Goal: Task Accomplishment & Management: Use online tool/utility

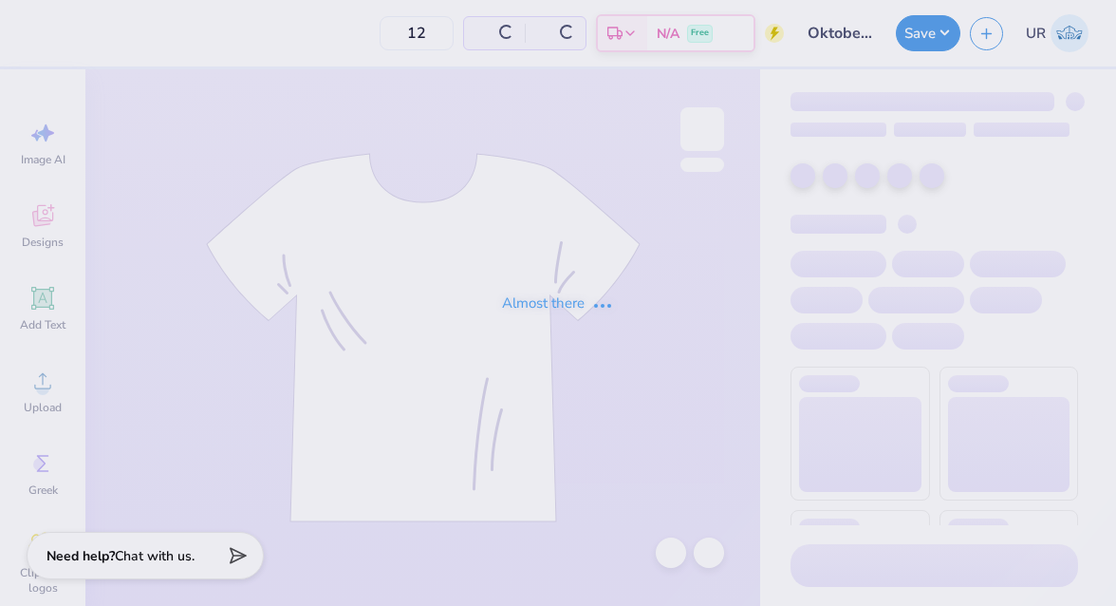
type input "30"
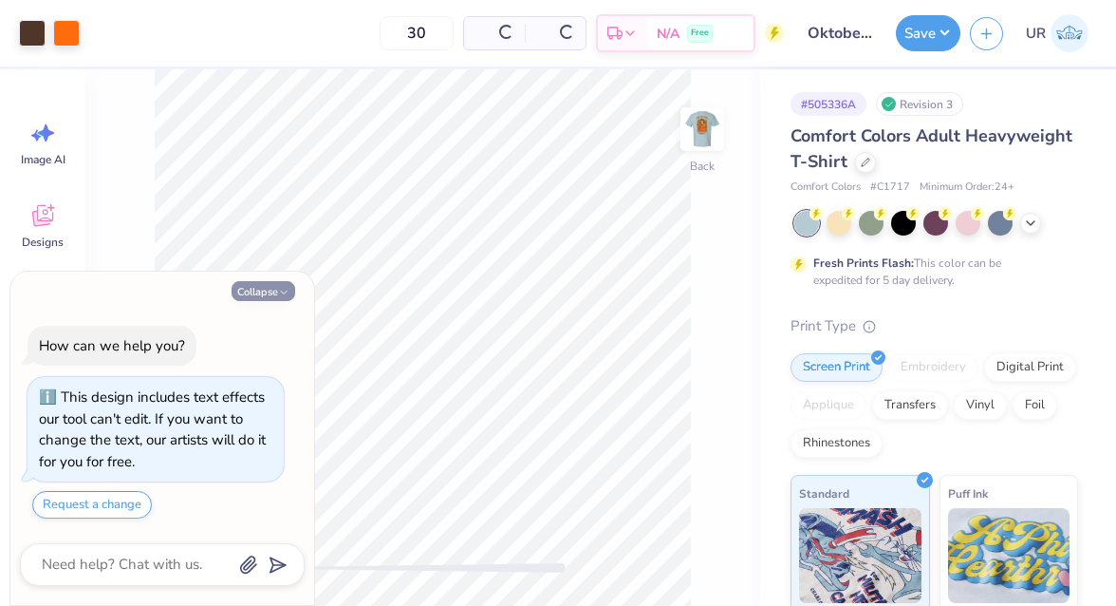
click at [243, 290] on button "Collapse" at bounding box center [264, 291] width 64 height 20
type textarea "x"
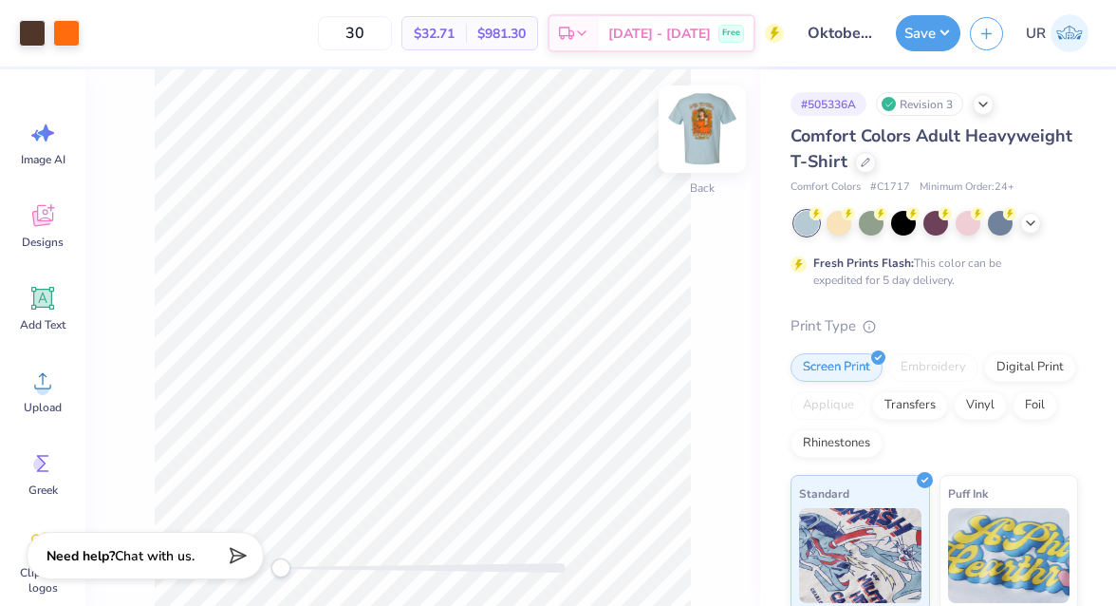
click at [691, 140] on img at bounding box center [702, 129] width 76 height 76
click at [125, 35] on icon at bounding box center [131, 31] width 15 height 15
click at [719, 128] on img at bounding box center [702, 129] width 76 height 76
click at [867, 159] on icon at bounding box center [865, 160] width 9 height 9
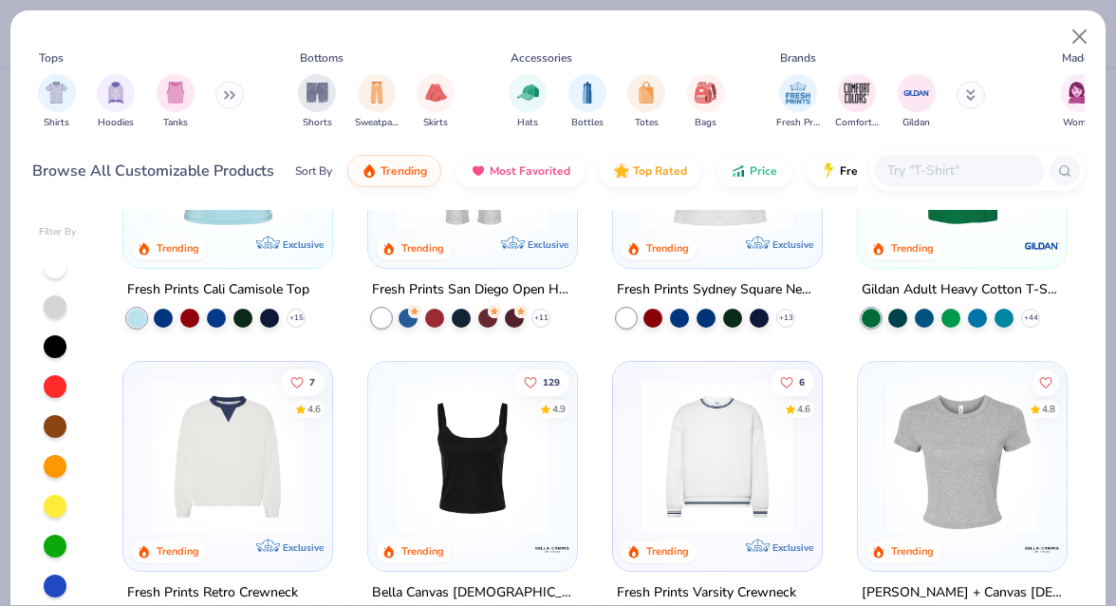
scroll to position [402, 0]
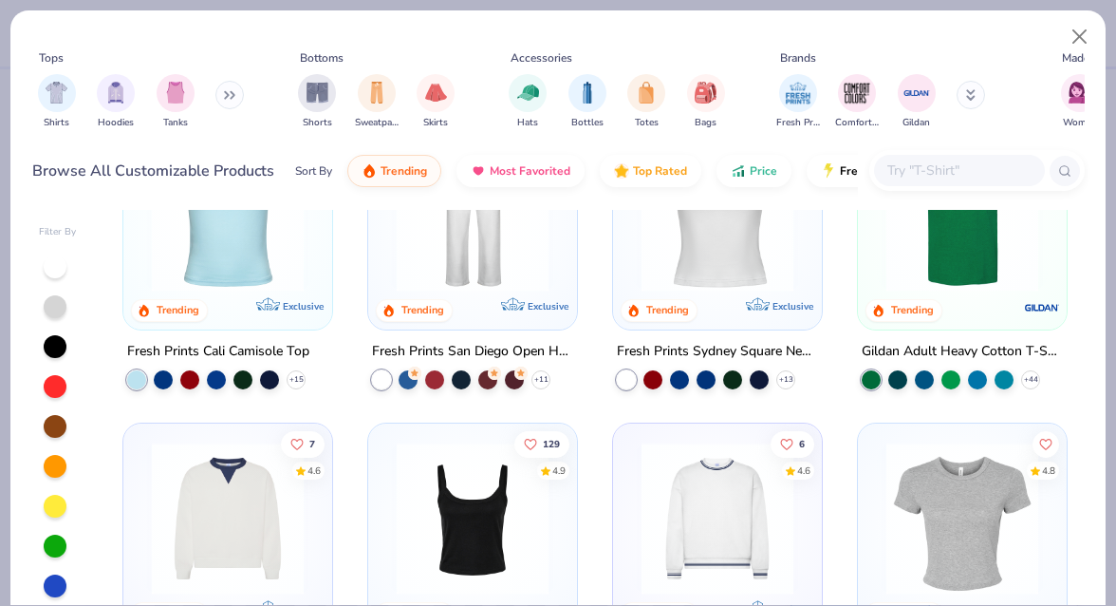
click at [948, 269] on img at bounding box center [962, 216] width 171 height 152
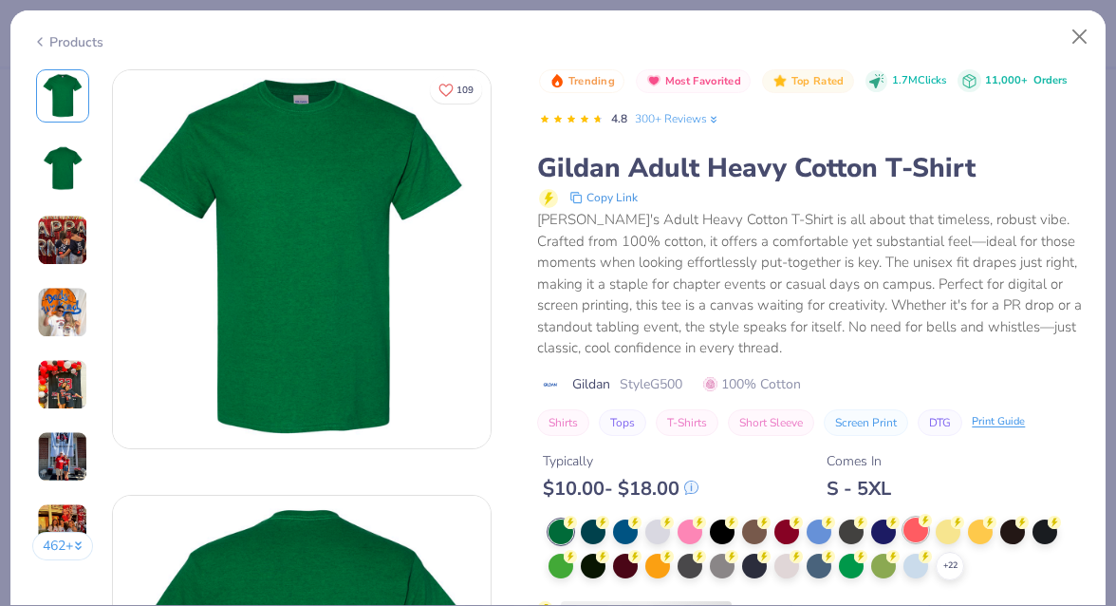
click at [911, 521] on div at bounding box center [916, 529] width 25 height 25
click at [915, 561] on div at bounding box center [916, 564] width 25 height 25
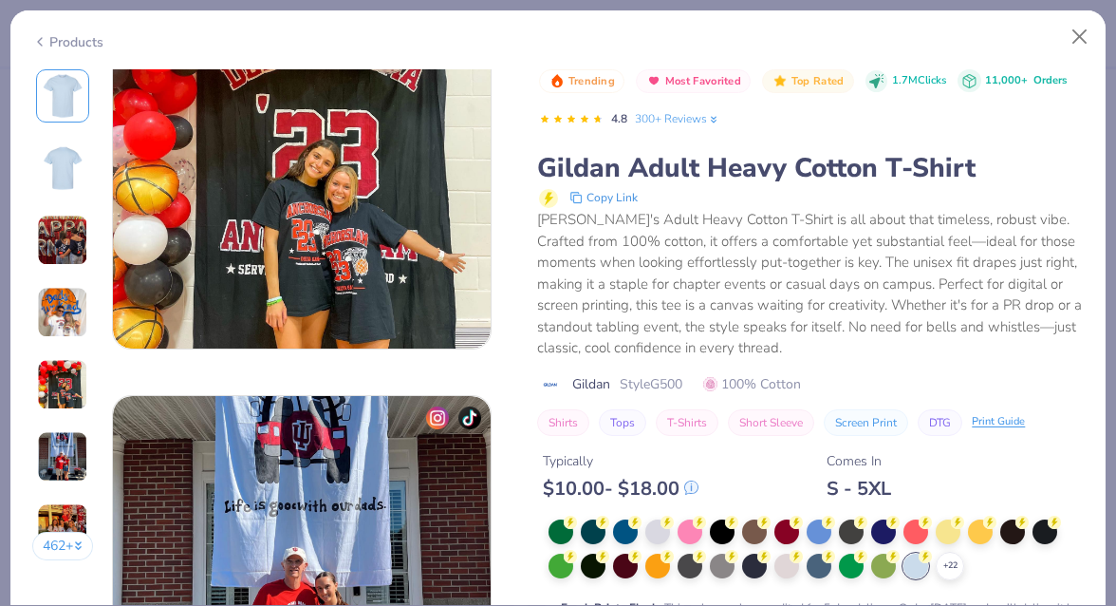
scroll to position [2665, 0]
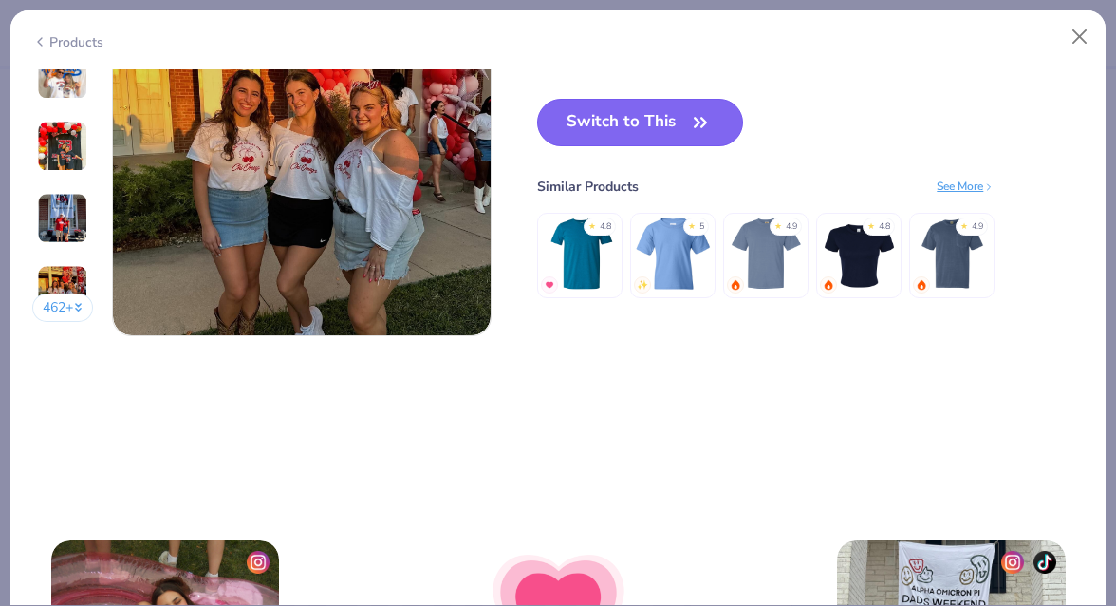
click at [636, 115] on button "Switch to This" at bounding box center [640, 122] width 206 height 47
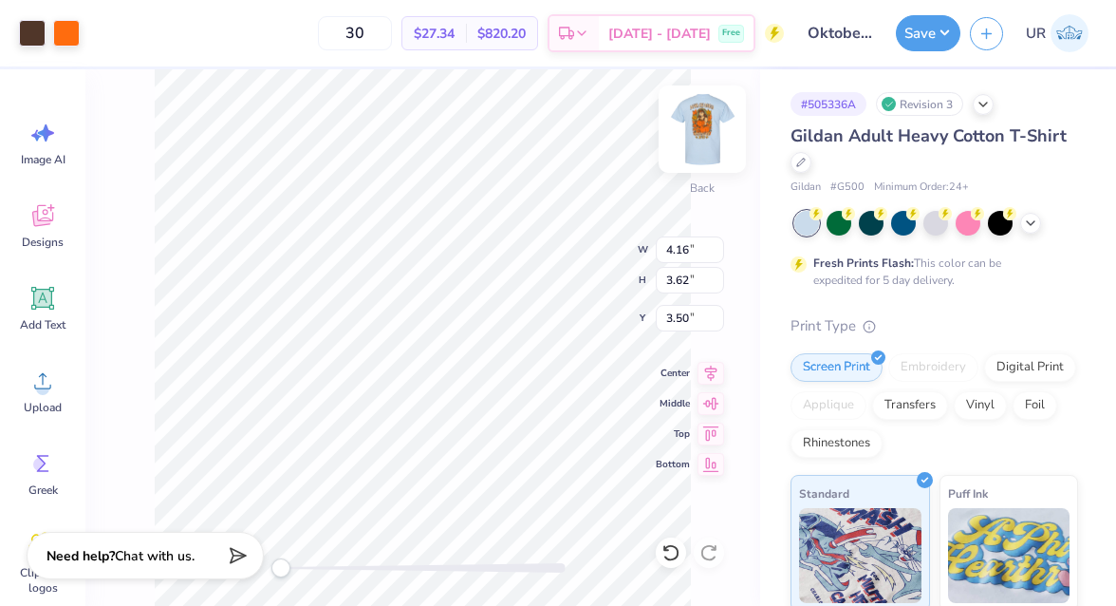
click at [711, 121] on img at bounding box center [702, 129] width 76 height 76
click at [706, 130] on img at bounding box center [702, 129] width 76 height 76
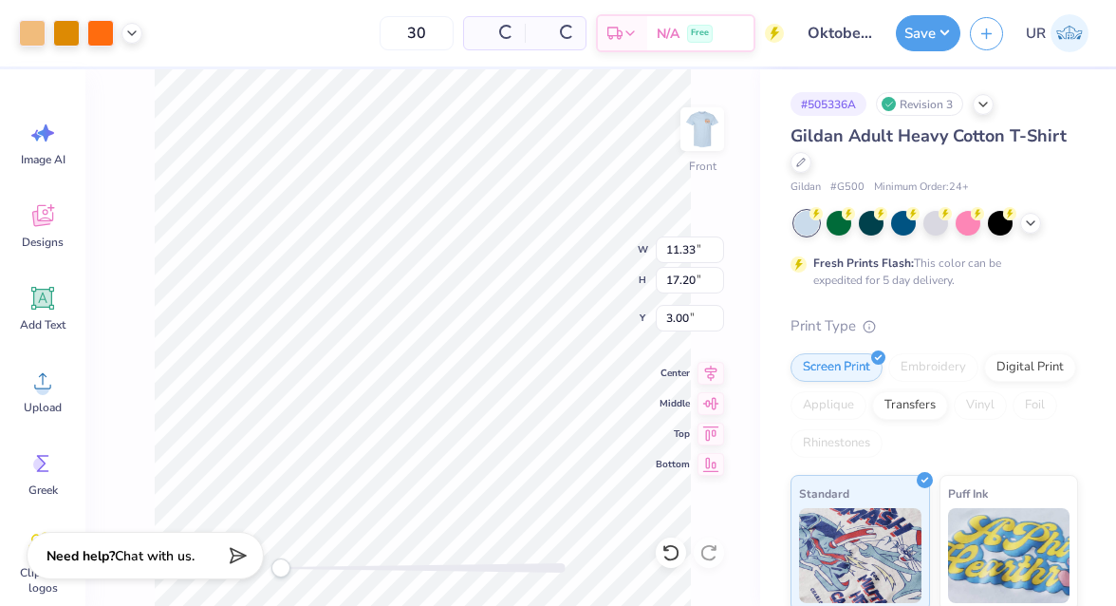
type input "11.33"
type input "17.20"
type input "3.00"
click at [706, 133] on img at bounding box center [702, 129] width 38 height 38
drag, startPoint x: 392, startPoint y: 39, endPoint x: 346, endPoint y: 34, distance: 45.8
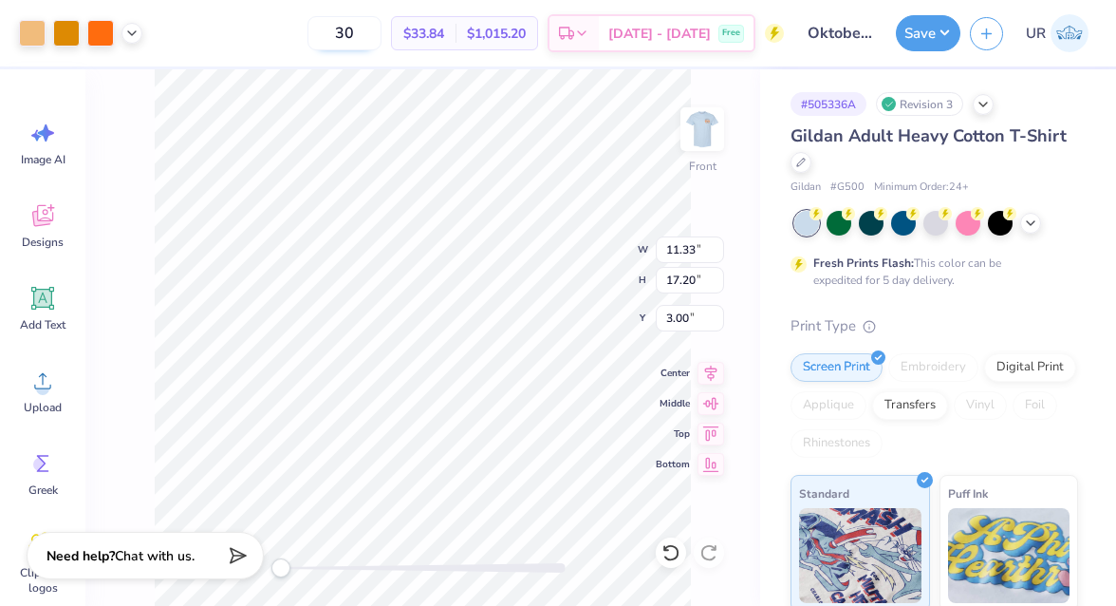
click at [346, 34] on input "30" at bounding box center [345, 33] width 74 height 34
type input "70"
click at [721, 134] on img at bounding box center [702, 129] width 76 height 76
type input "11.51"
type input "17.48"
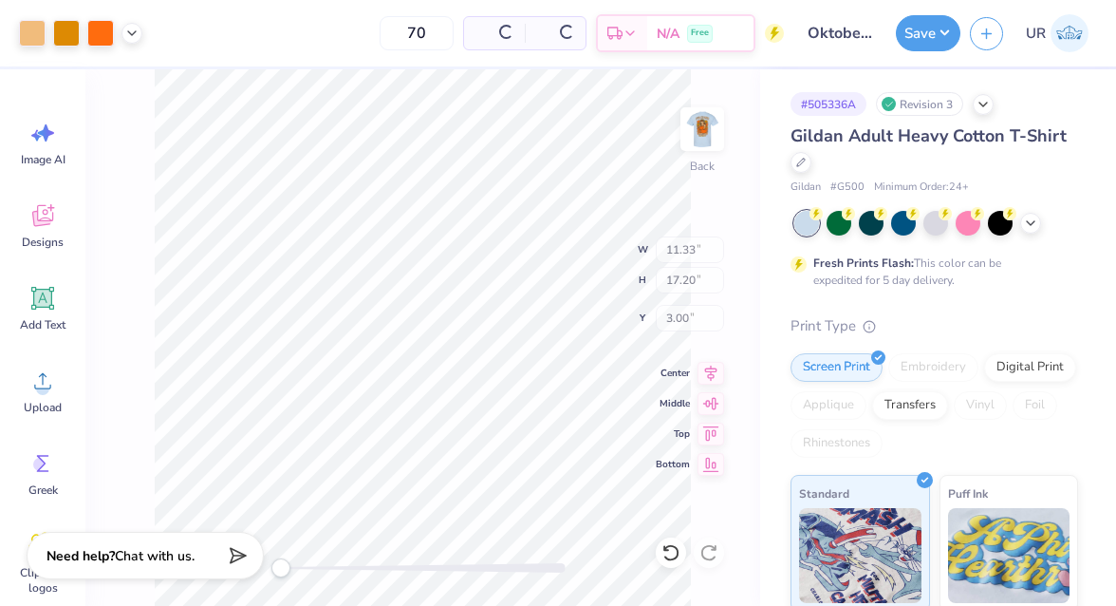
type input "1.21"
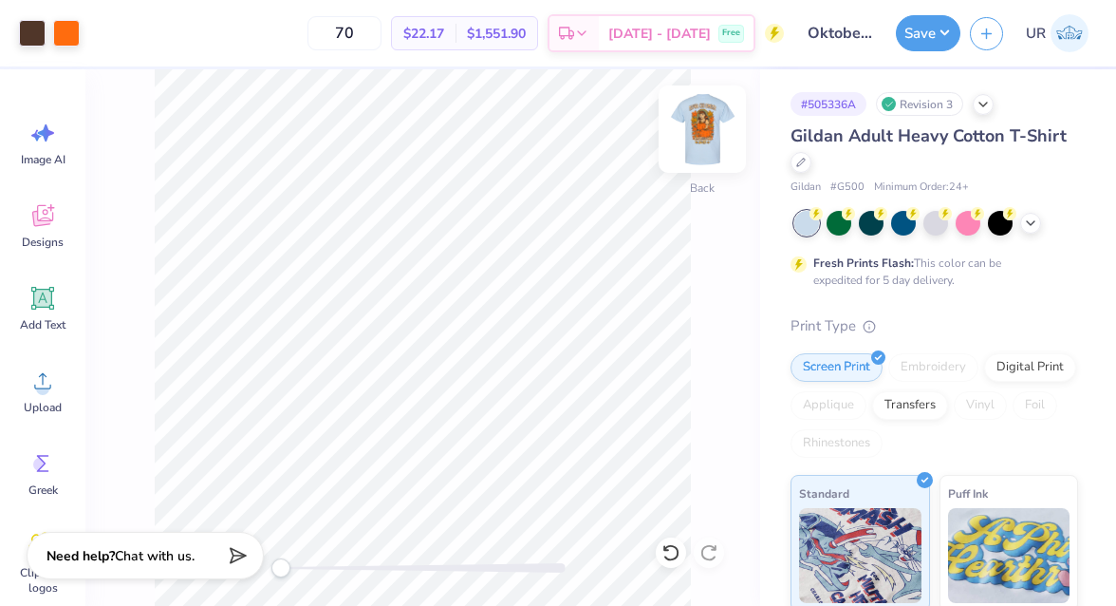
click at [693, 124] on img at bounding box center [702, 129] width 76 height 76
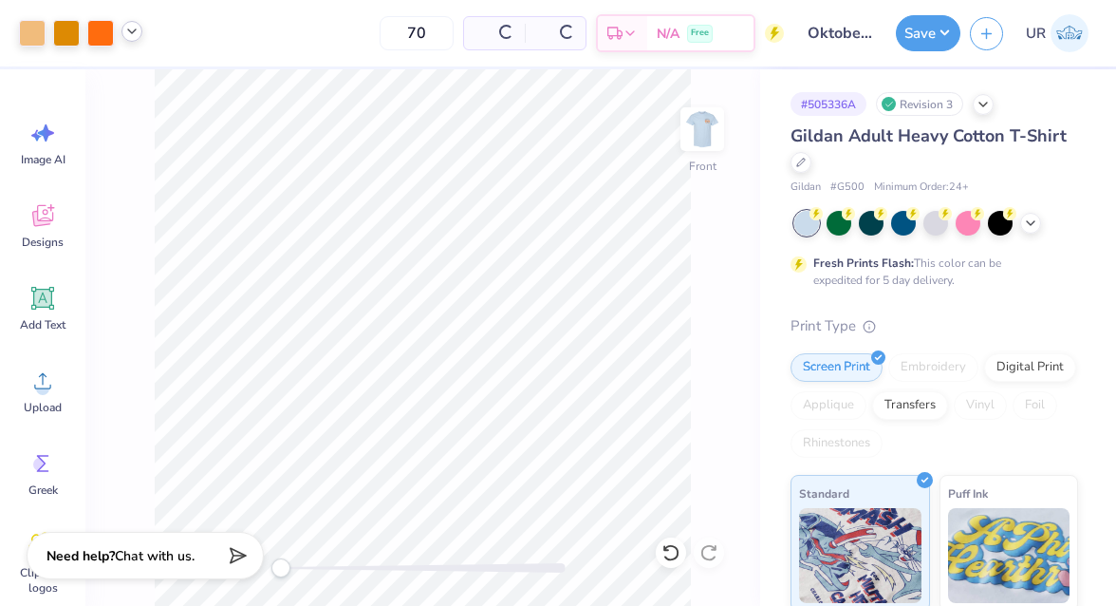
click at [131, 33] on icon at bounding box center [131, 31] width 15 height 15
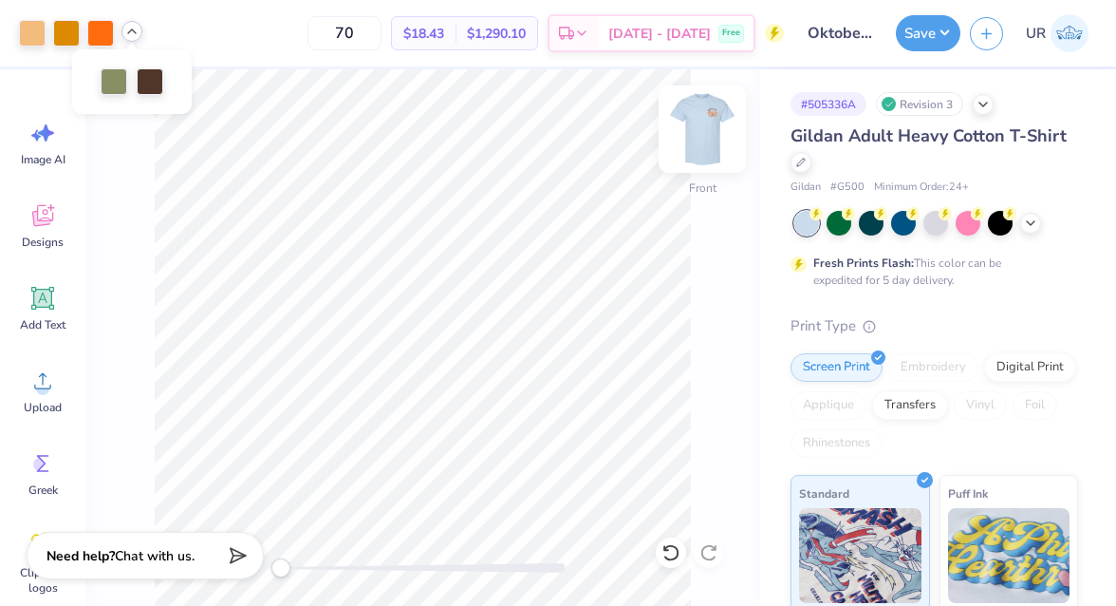
click at [711, 132] on img at bounding box center [702, 129] width 76 height 76
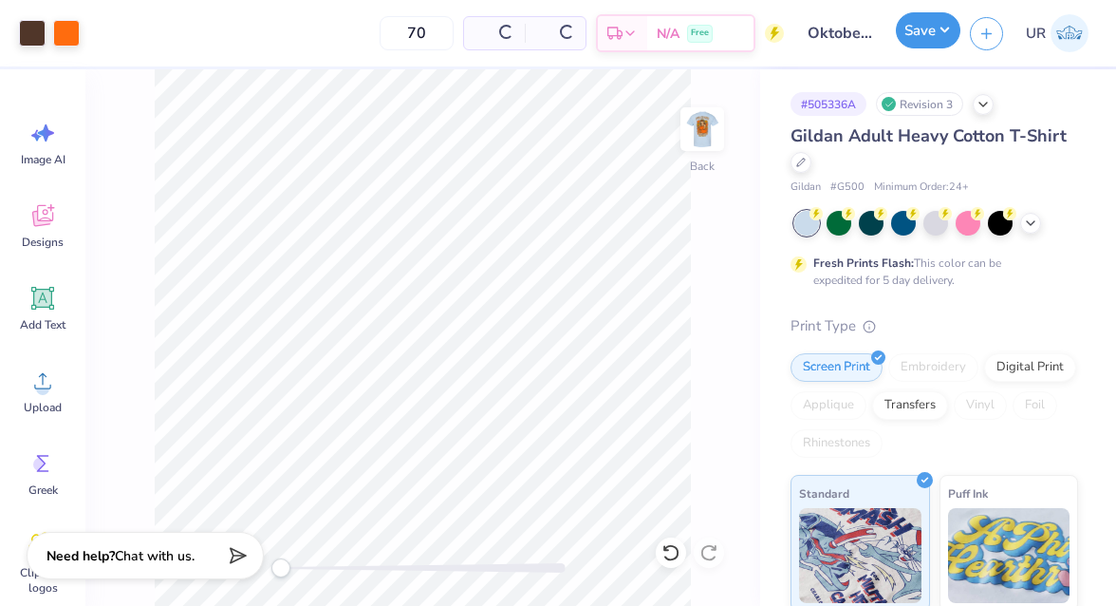
click at [940, 40] on button "Save" at bounding box center [928, 30] width 65 height 36
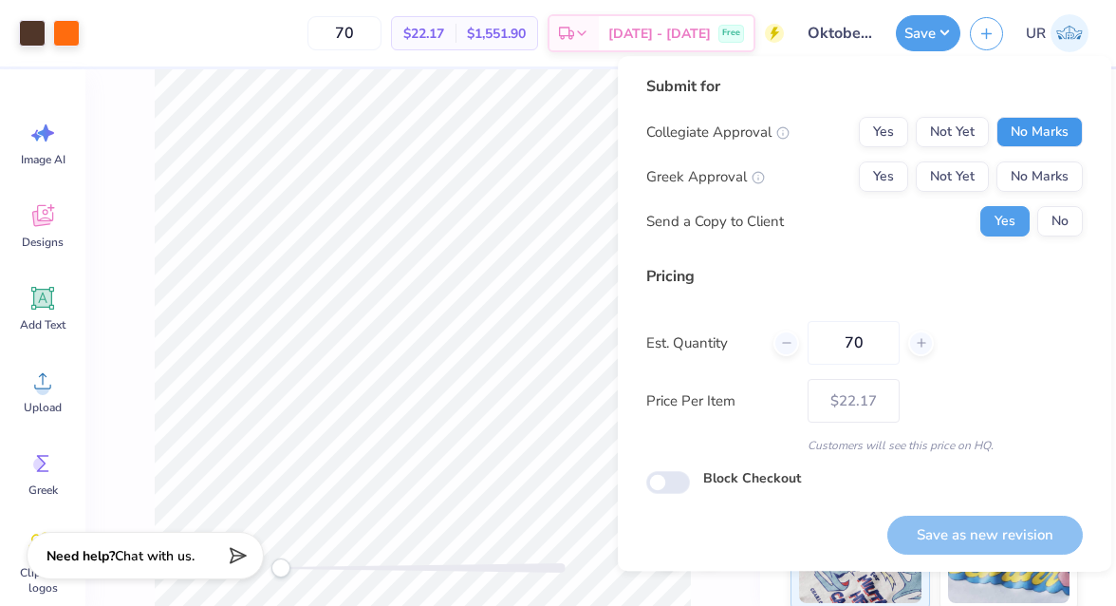
click at [1018, 125] on button "No Marks" at bounding box center [1040, 132] width 86 height 30
click at [1011, 175] on button "No Marks" at bounding box center [1040, 176] width 86 height 30
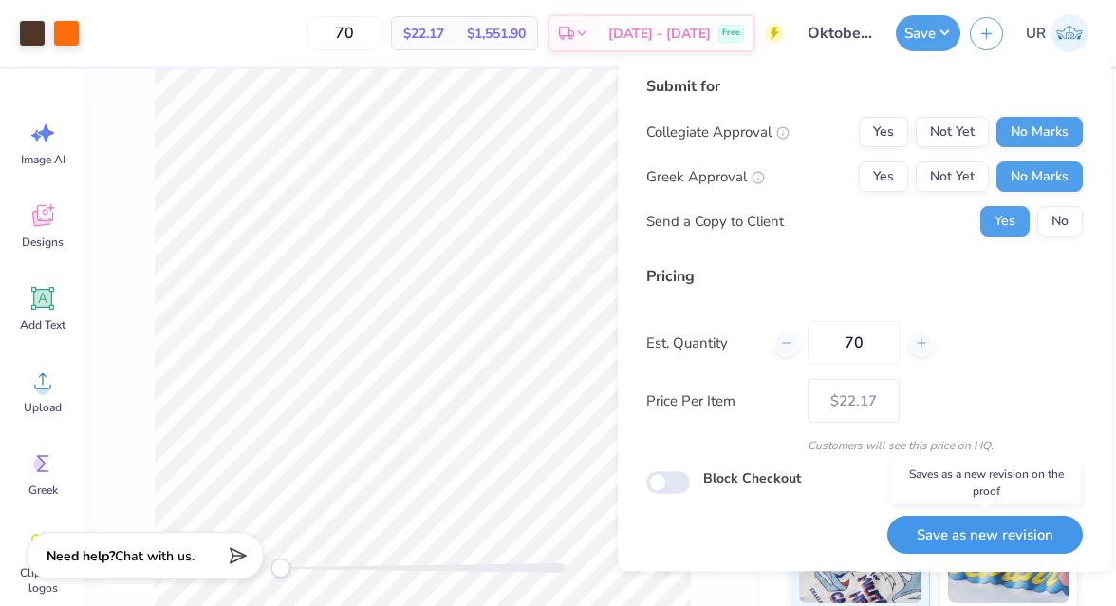
click at [958, 543] on button "Save as new revision" at bounding box center [986, 534] width 196 height 39
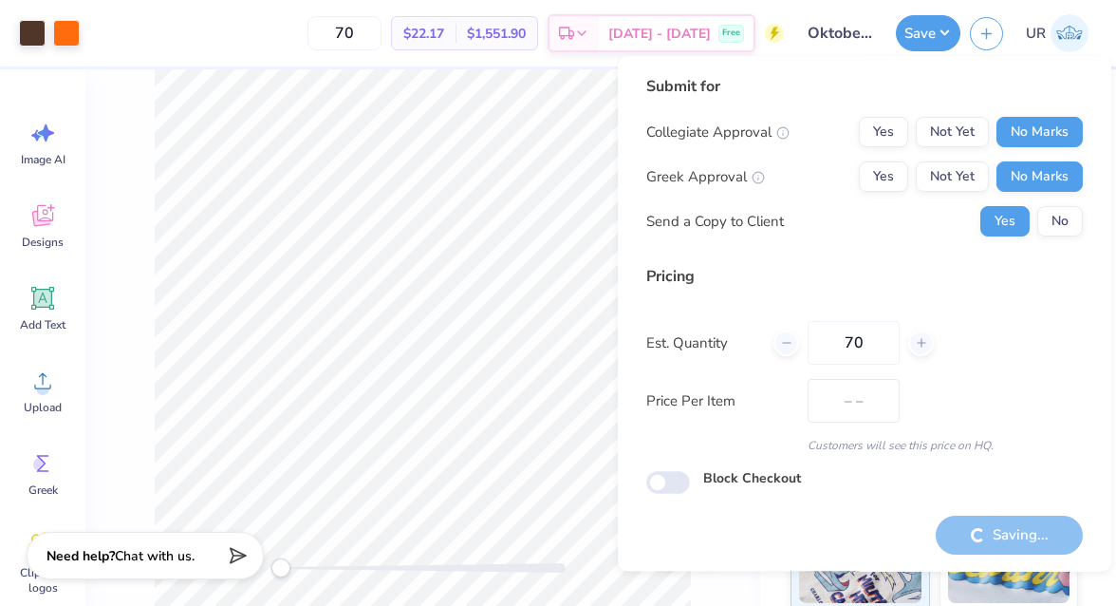
type input "$22.17"
click at [1080, 219] on button "No" at bounding box center [1061, 221] width 46 height 30
